Goal: Task Accomplishment & Management: Manage account settings

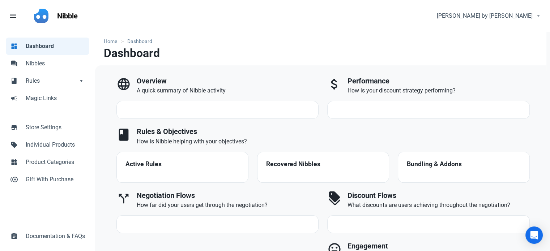
select select "7d"
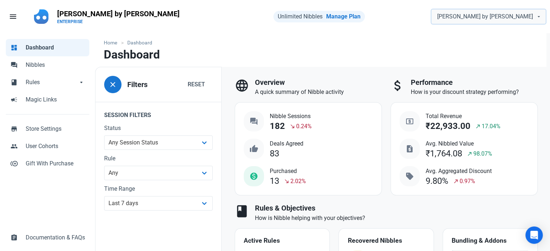
click at [539, 18] on icon "main navigation" at bounding box center [539, 16] width 6 height 9
click at [9, 14] on span "menu" at bounding box center [13, 16] width 9 height 9
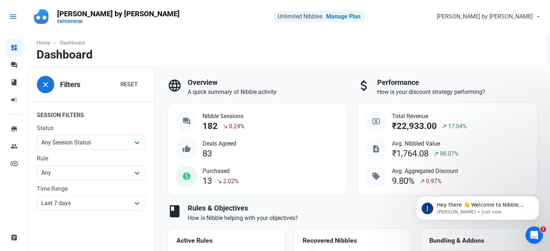
click at [9, 14] on span "menu" at bounding box center [13, 16] width 9 height 9
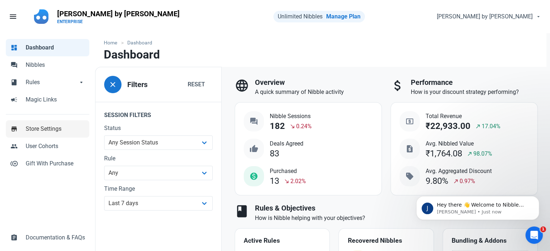
click at [65, 129] on span "Store Settings" at bounding box center [55, 129] width 59 height 9
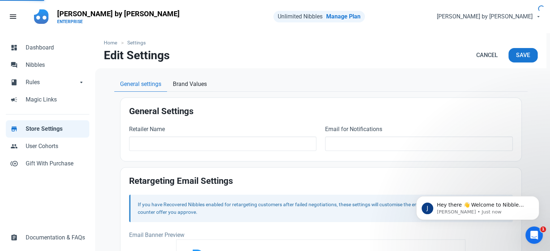
type input "[PERSON_NAME] by [PERSON_NAME]"
type input "[EMAIL_ADDRESS][DOMAIN_NAME]"
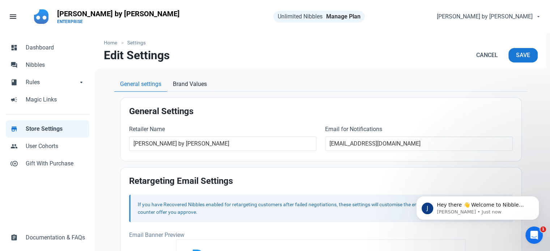
click at [326, 20] on link "Manage Plan" at bounding box center [343, 16] width 34 height 7
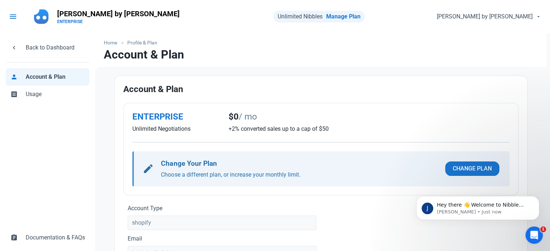
click at [16, 17] on span "menu" at bounding box center [13, 16] width 9 height 9
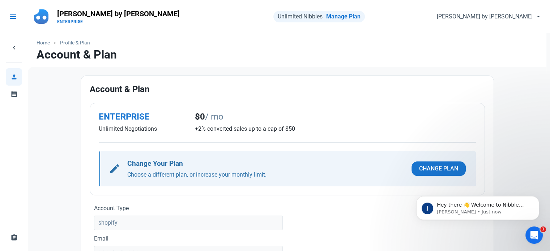
click at [16, 17] on span "menu" at bounding box center [13, 16] width 9 height 9
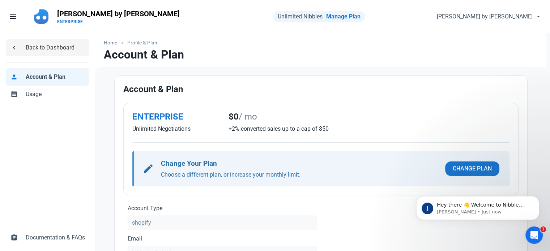
click at [52, 45] on span "Back to Dashboard" at bounding box center [55, 47] width 59 height 9
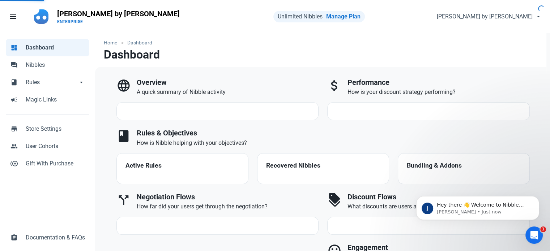
select select "7d"
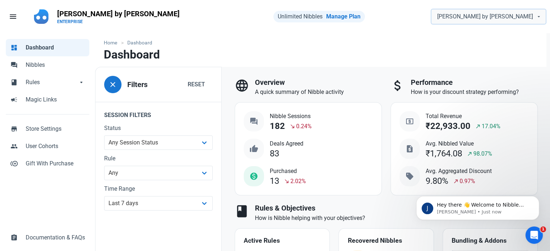
click at [530, 20] on span "[PERSON_NAME] by [PERSON_NAME]" at bounding box center [485, 16] width 96 height 9
click at [62, 133] on span "Store Settings" at bounding box center [55, 129] width 59 height 9
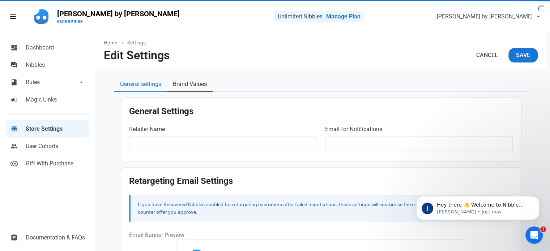
type input "[PERSON_NAME] by [PERSON_NAME]"
type input "[EMAIL_ADDRESS][DOMAIN_NAME]"
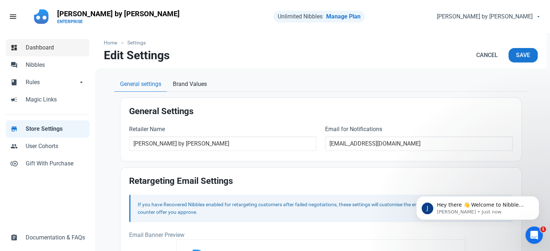
click at [60, 55] on link "dashboard Dashboard" at bounding box center [47, 47] width 83 height 17
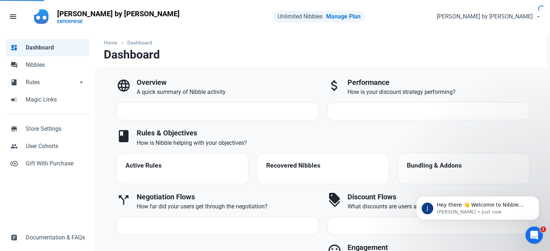
select select "7d"
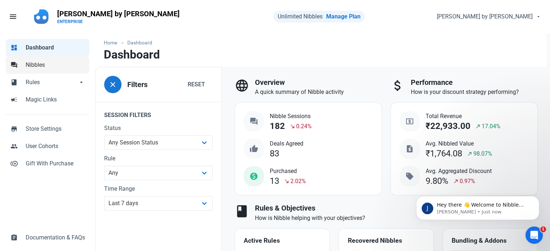
click at [56, 70] on link "forum Nibbles" at bounding box center [47, 64] width 83 height 17
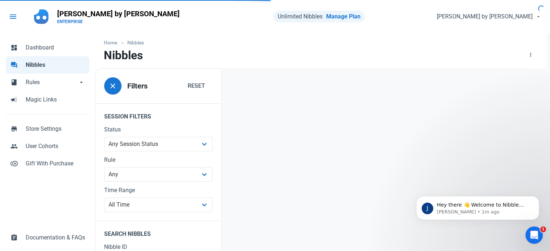
click at [13, 16] on span "menu" at bounding box center [13, 16] width 9 height 9
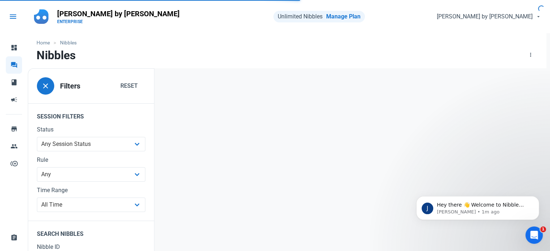
click at [13, 16] on span "menu" at bounding box center [13, 16] width 9 height 9
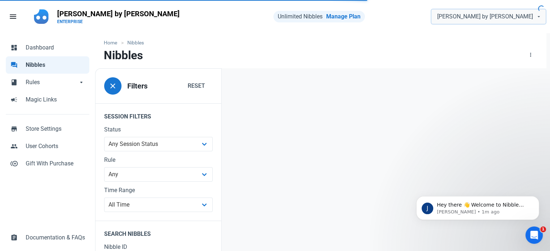
click at [536, 17] on icon "main navigation" at bounding box center [539, 16] width 6 height 9
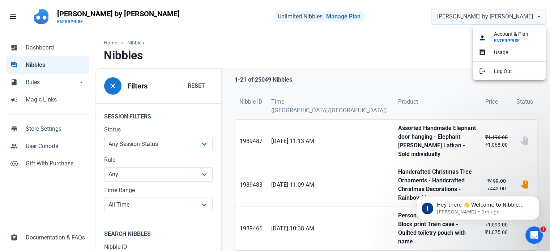
click at [536, 17] on icon "main navigation" at bounding box center [539, 16] width 6 height 9
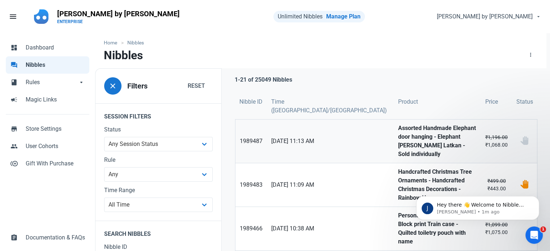
click at [398, 134] on strong "Assorted Handmade Elephant door hanging - Elephant [PERSON_NAME] Latkan - Sold …" at bounding box center [437, 141] width 78 height 35
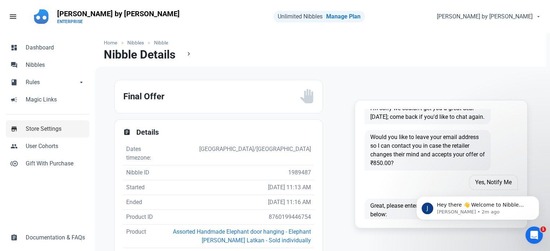
click at [57, 134] on link "store Store Settings" at bounding box center [47, 128] width 83 height 17
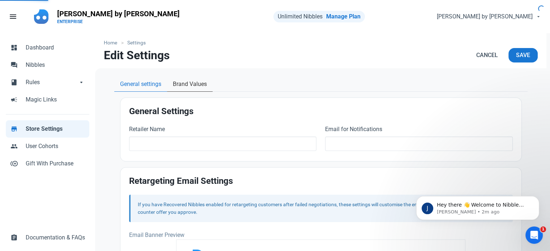
type input "[PERSON_NAME] by [PERSON_NAME]"
type input "[EMAIL_ADDRESS][DOMAIN_NAME]"
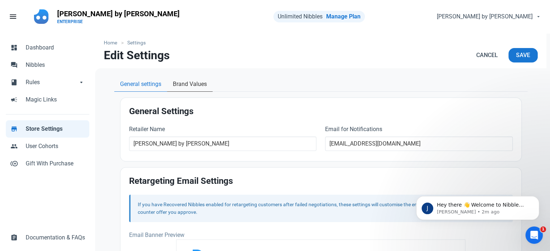
click at [188, 85] on span "Brand Values" at bounding box center [190, 84] width 34 height 9
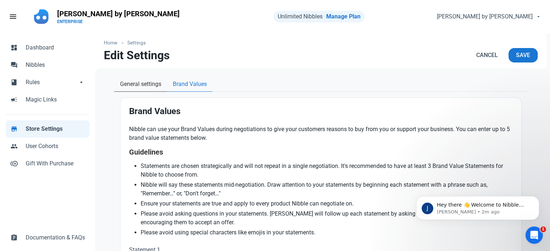
click at [141, 84] on span "General settings" at bounding box center [140, 84] width 41 height 9
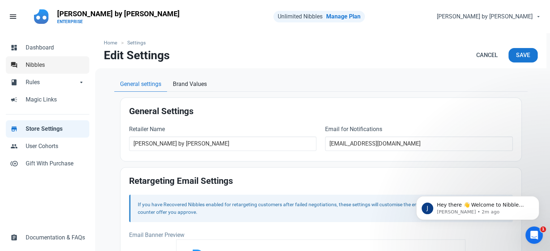
click at [50, 65] on span "Nibbles" at bounding box center [55, 65] width 59 height 9
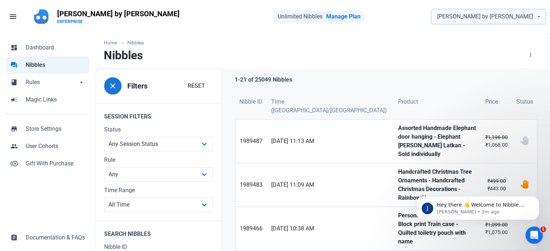
click at [527, 17] on span "[PERSON_NAME] by [PERSON_NAME]" at bounding box center [485, 16] width 96 height 9
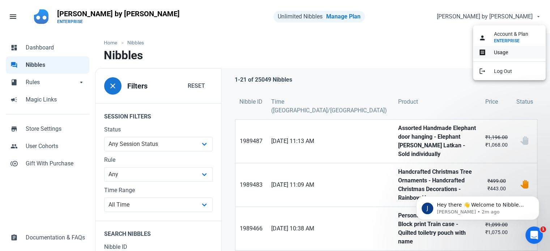
click at [505, 53] on span "Usage" at bounding box center [501, 53] width 14 height 6
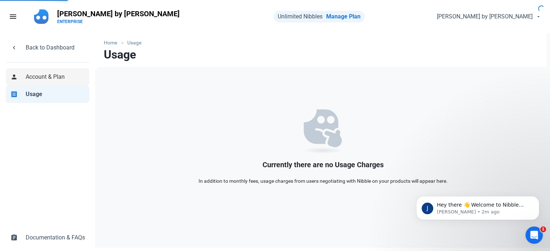
click at [67, 76] on span "Account & Plan" at bounding box center [55, 77] width 59 height 9
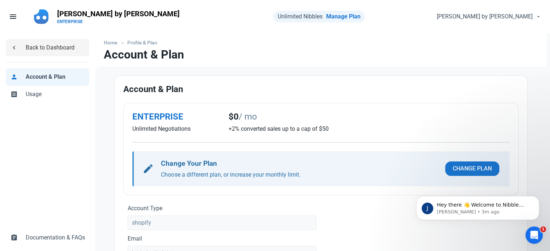
click at [39, 42] on link "chevron_left Back to Dashboard" at bounding box center [47, 47] width 83 height 17
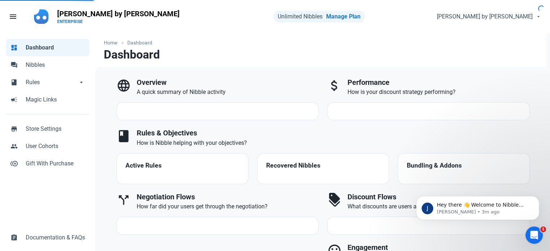
select select "7d"
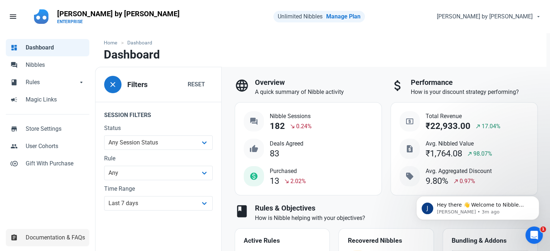
click at [71, 238] on span "Documentation & FAQs" at bounding box center [55, 237] width 59 height 9
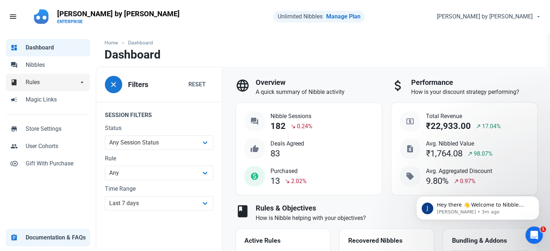
click at [46, 87] on link "book Rules arrow_drop_down" at bounding box center [48, 82] width 84 height 17
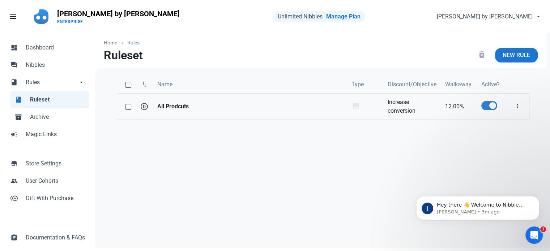
click at [496, 106] on span at bounding box center [489, 105] width 16 height 9
click at [486, 106] on input "checkbox" at bounding box center [483, 105] width 5 height 5
checkbox input "false"
